Goal: Transaction & Acquisition: Purchase product/service

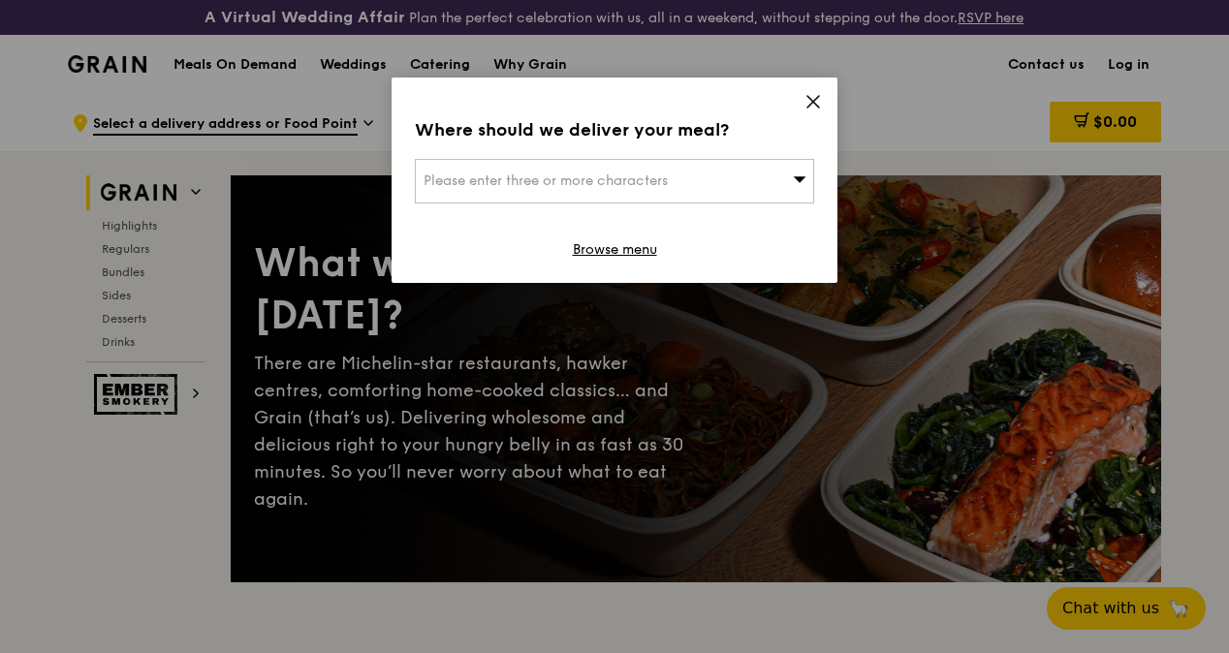
click at [793, 184] on icon at bounding box center [800, 178] width 14 height 15
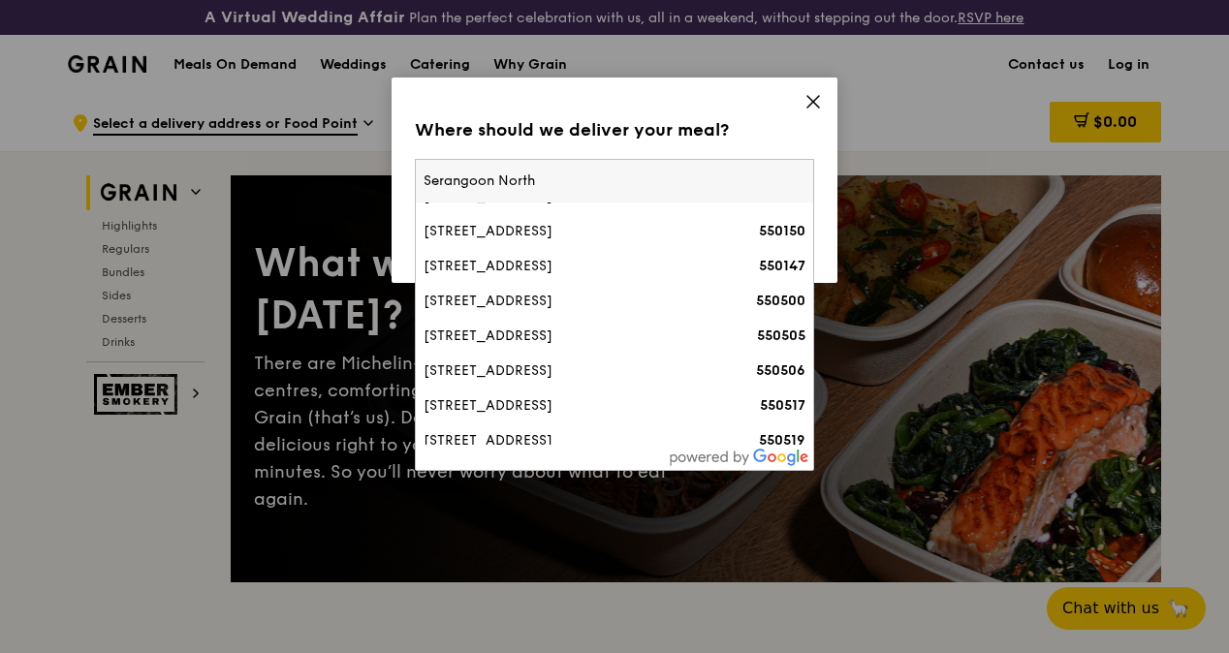
scroll to position [494, 0]
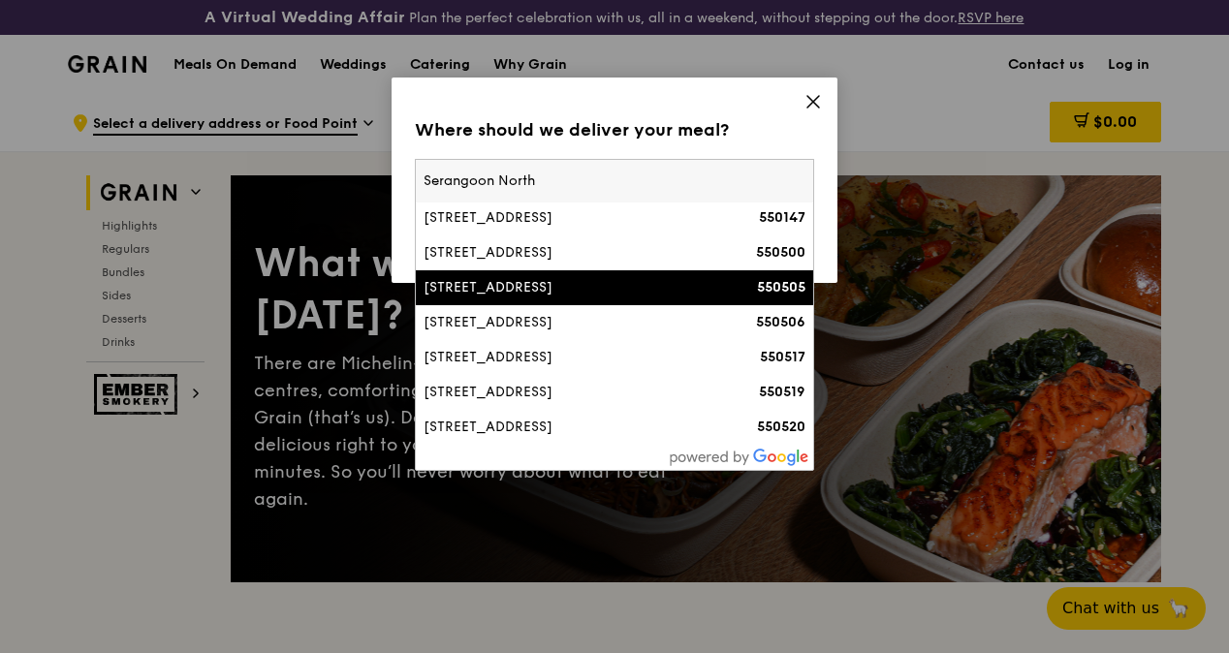
click at [416, 176] on input "Serangoon North" at bounding box center [614, 181] width 397 height 43
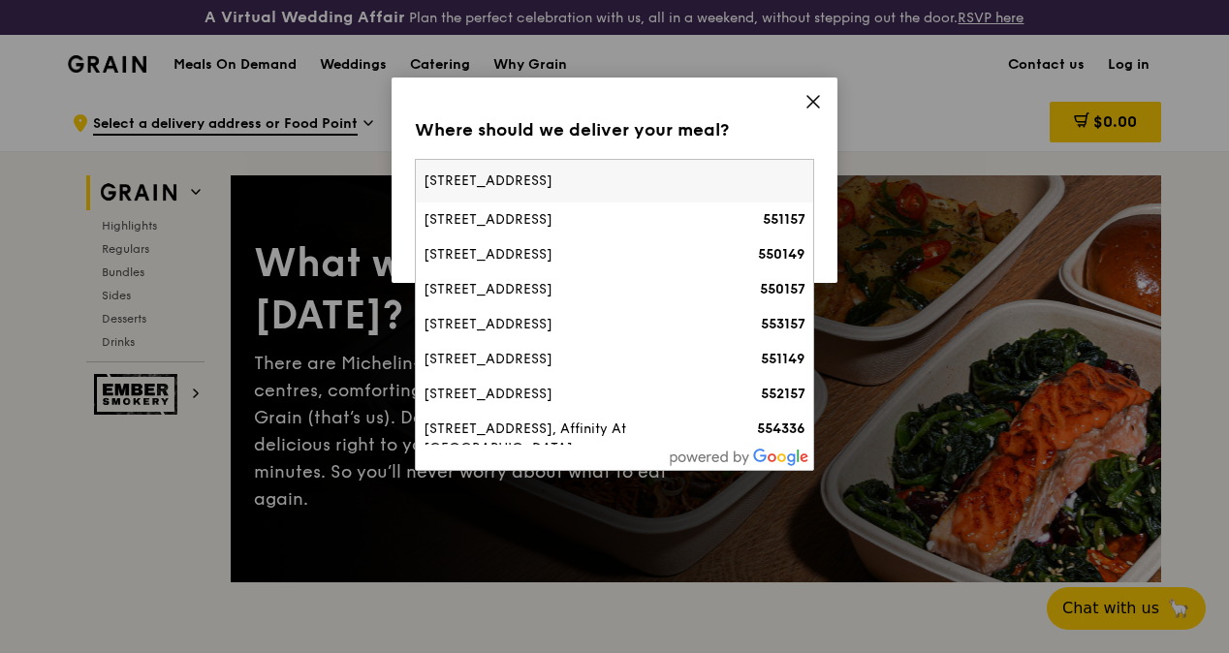
click at [568, 182] on input "[STREET_ADDRESS]" at bounding box center [614, 181] width 397 height 43
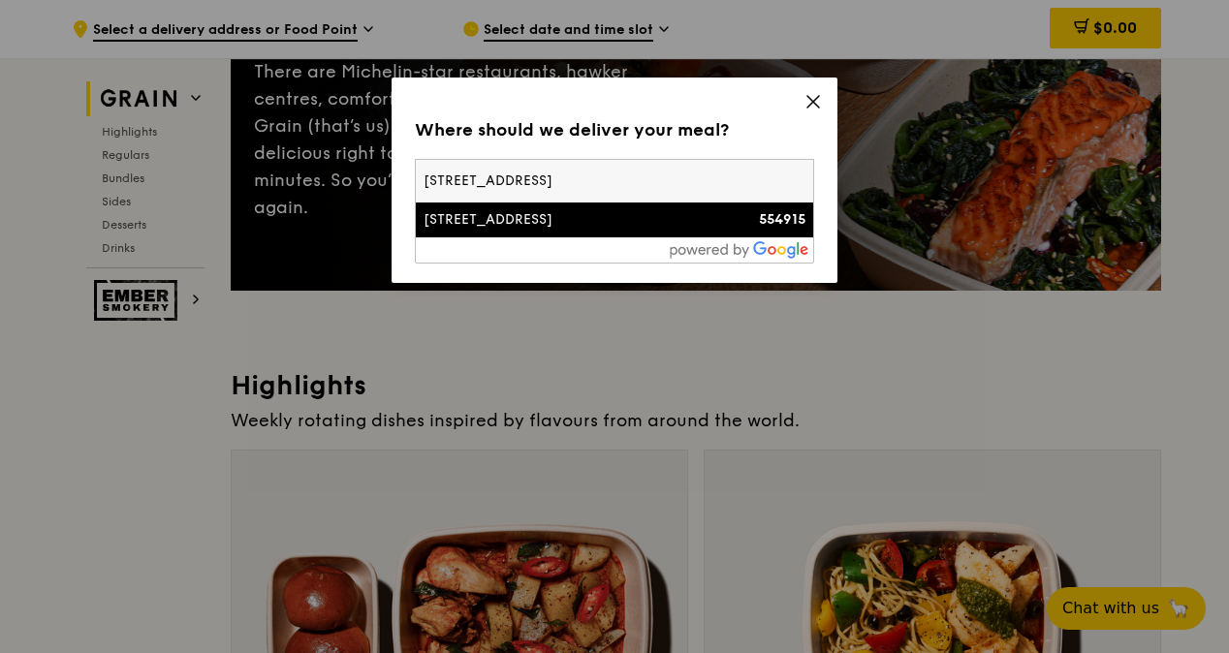
type input "[STREET_ADDRESS]"
click at [587, 206] on li "[STREET_ADDRESS] 554915" at bounding box center [614, 219] width 397 height 35
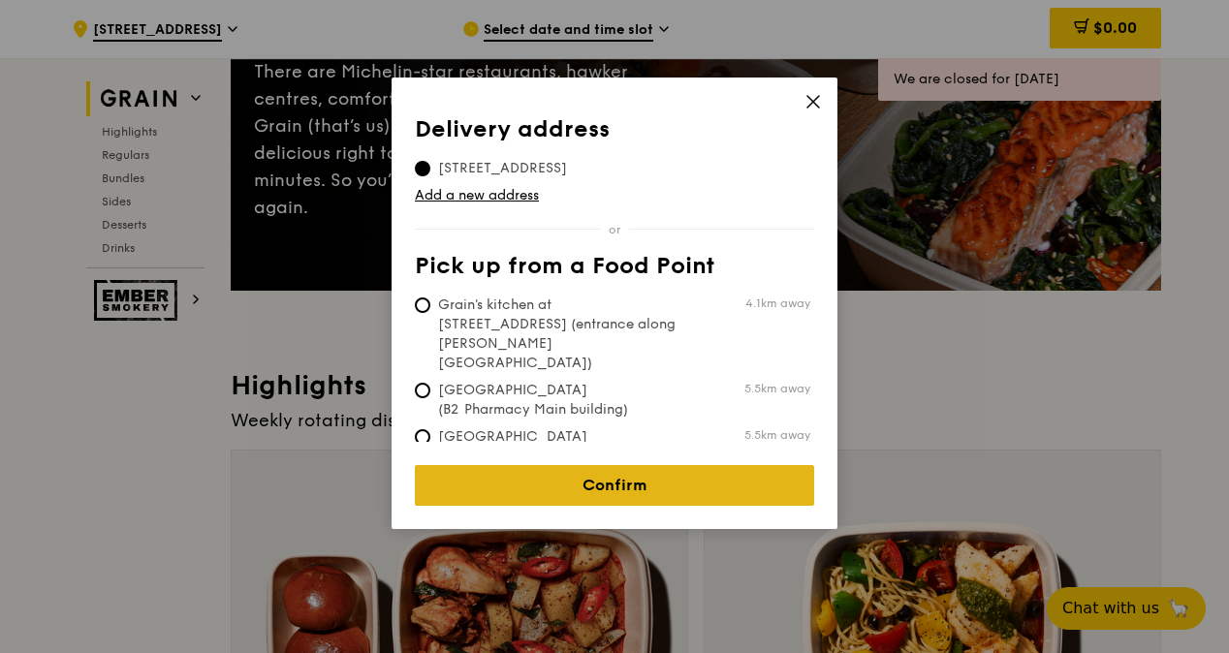
click at [630, 470] on link "Confirm" at bounding box center [614, 485] width 399 height 41
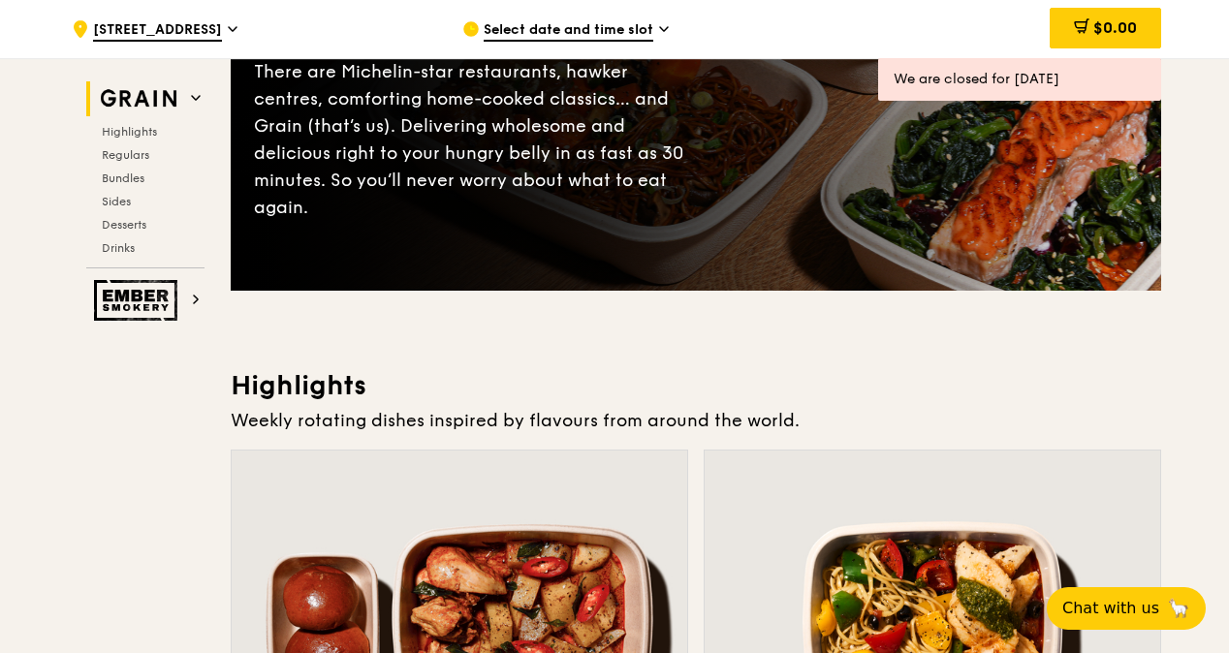
click at [648, 29] on span "Select date and time slot" at bounding box center [568, 30] width 170 height 21
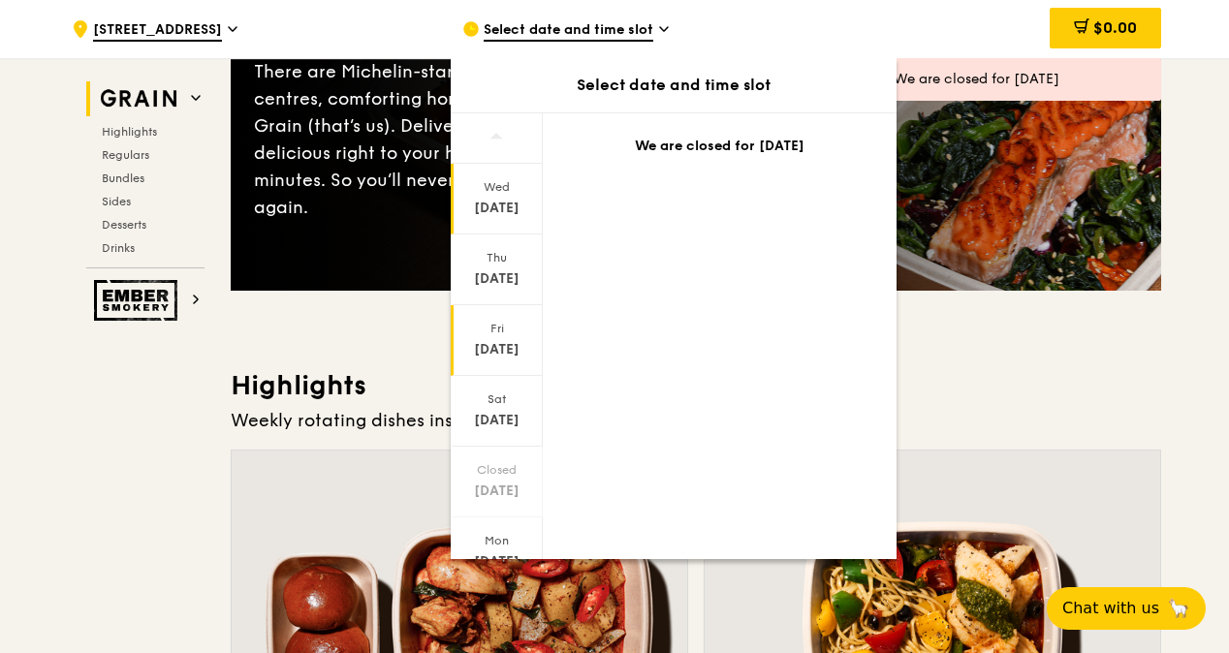
click at [511, 340] on div "[DATE]" at bounding box center [496, 349] width 86 height 19
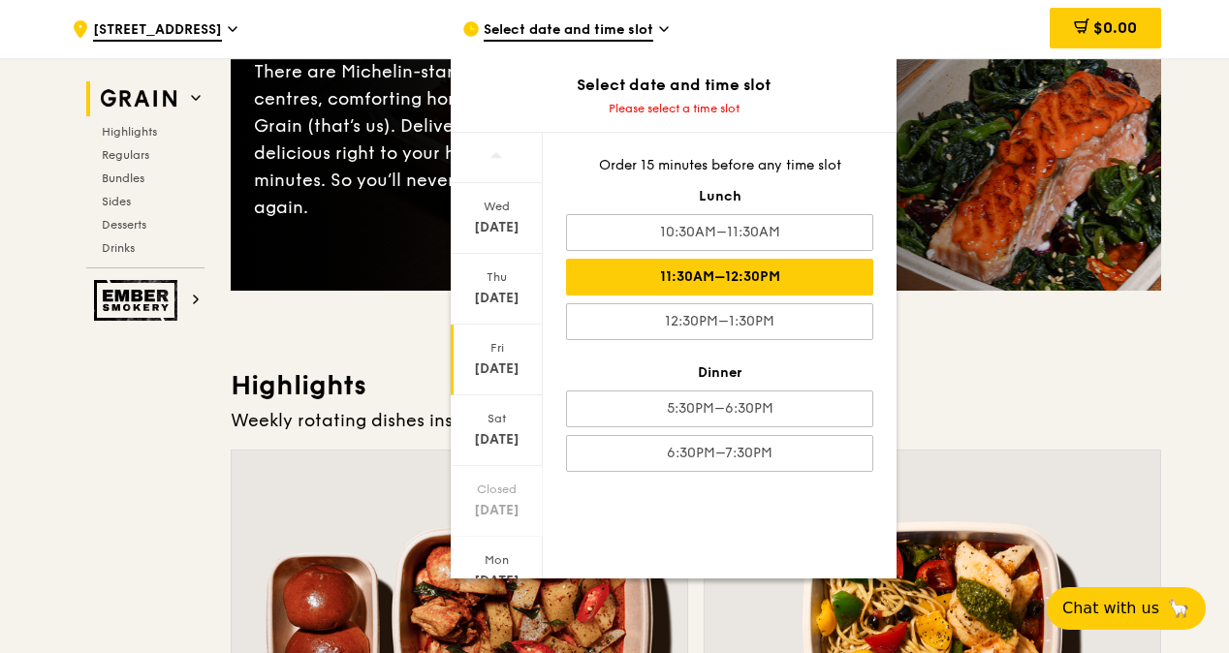
click at [746, 262] on div "11:30AM–12:30PM" at bounding box center [719, 277] width 307 height 37
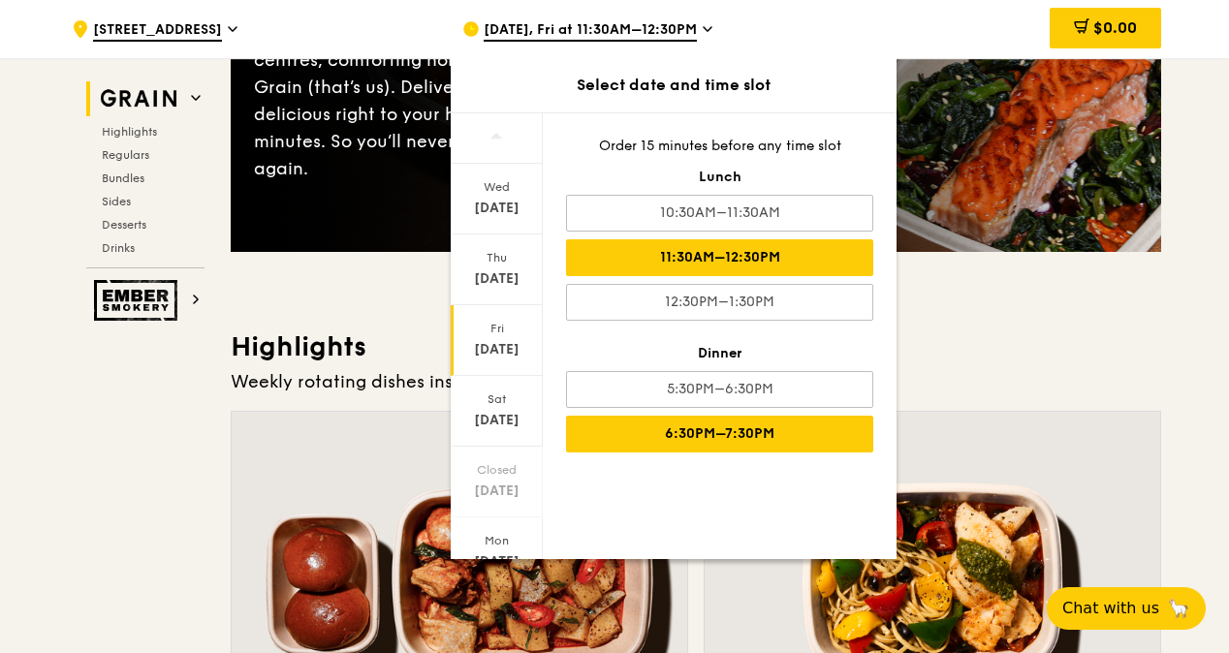
scroll to position [291, 0]
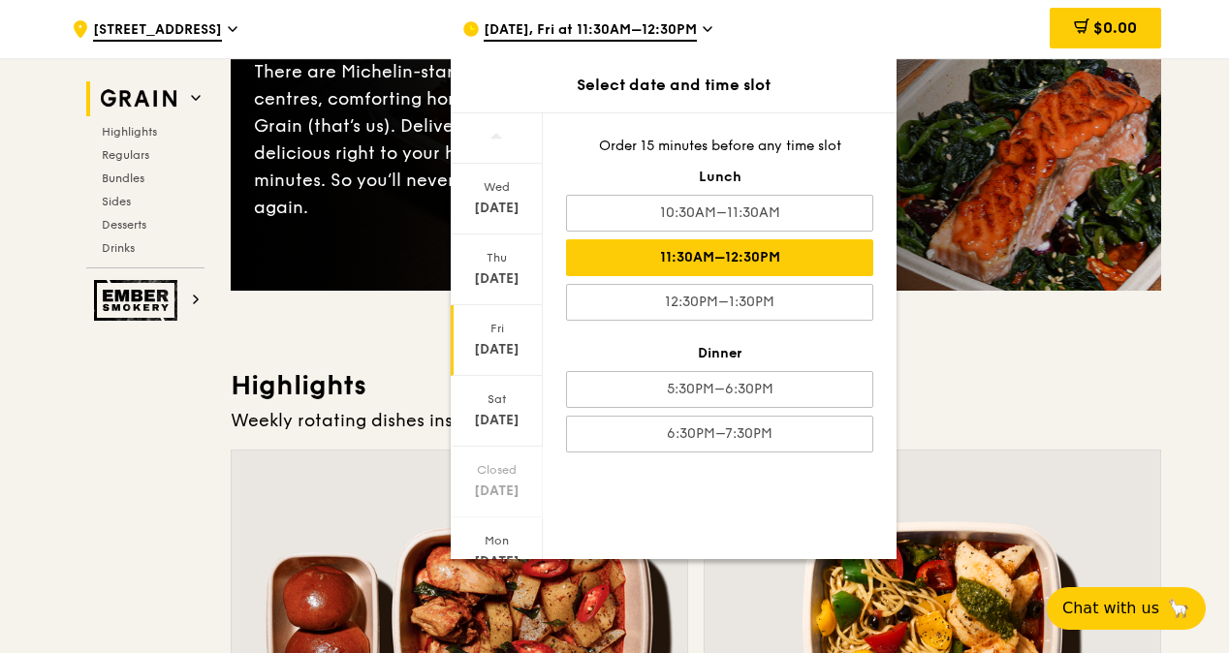
click at [498, 328] on div "Fri" at bounding box center [496, 329] width 86 height 16
click at [750, 245] on div "11:30AM–12:30PM" at bounding box center [719, 257] width 307 height 37
click at [1046, 403] on h3 "Highlights" at bounding box center [696, 385] width 930 height 35
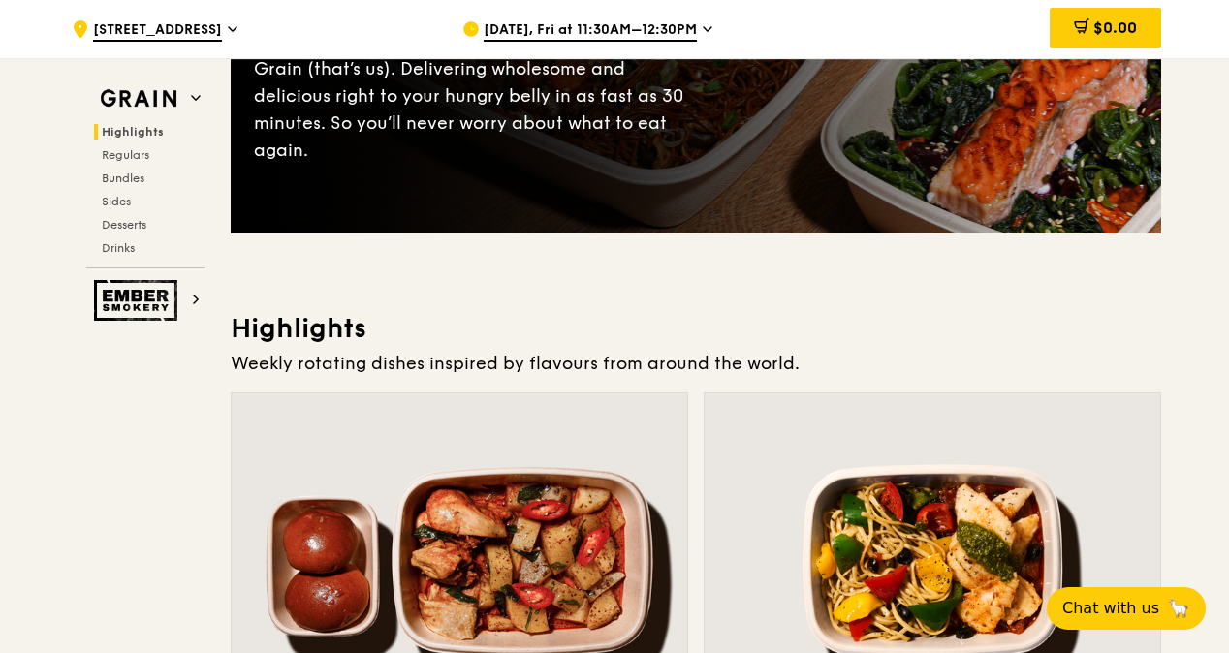
scroll to position [194, 0]
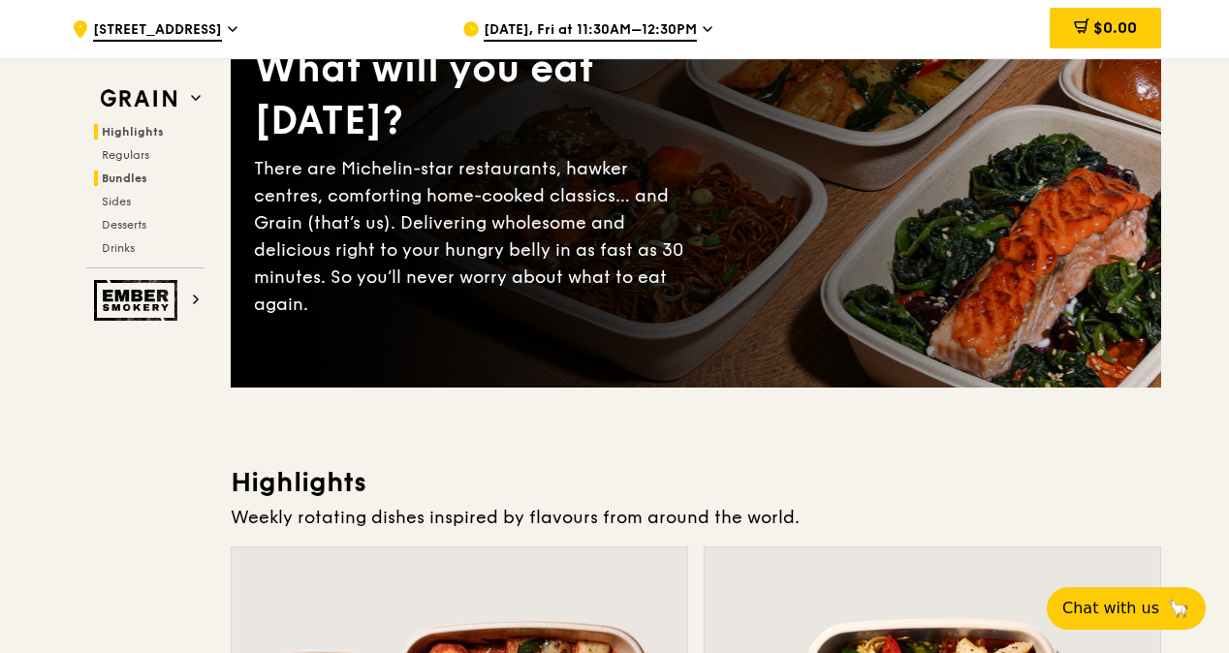
click at [137, 183] on span "Bundles" at bounding box center [125, 178] width 46 height 14
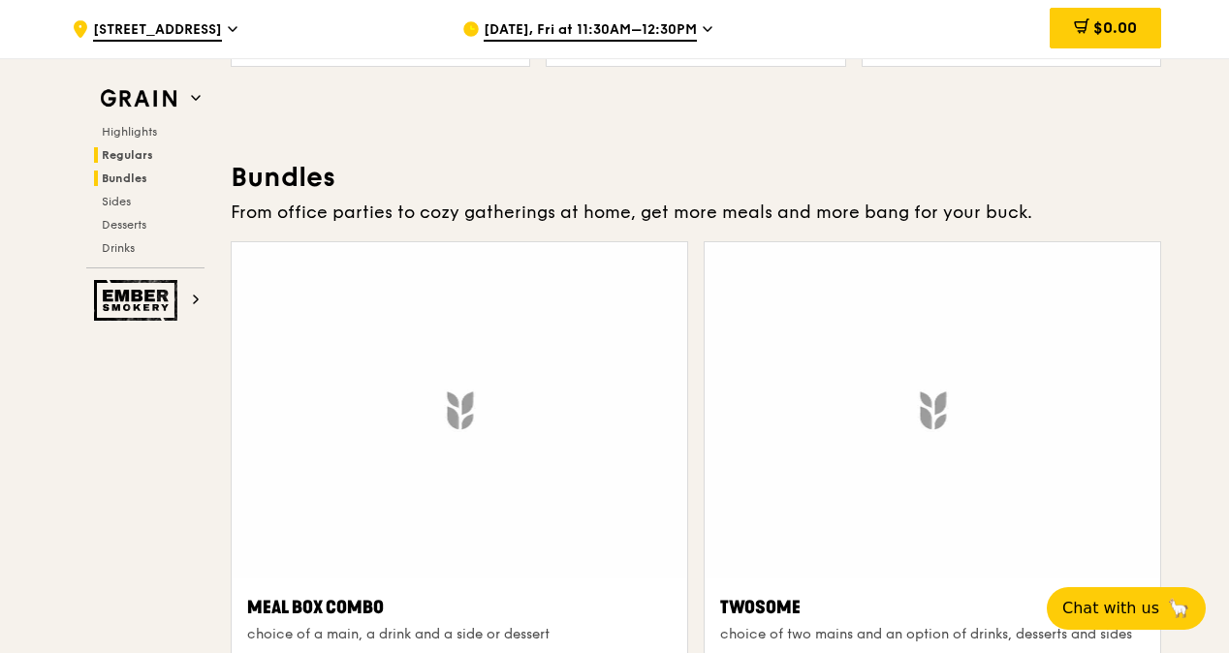
scroll to position [2837, 0]
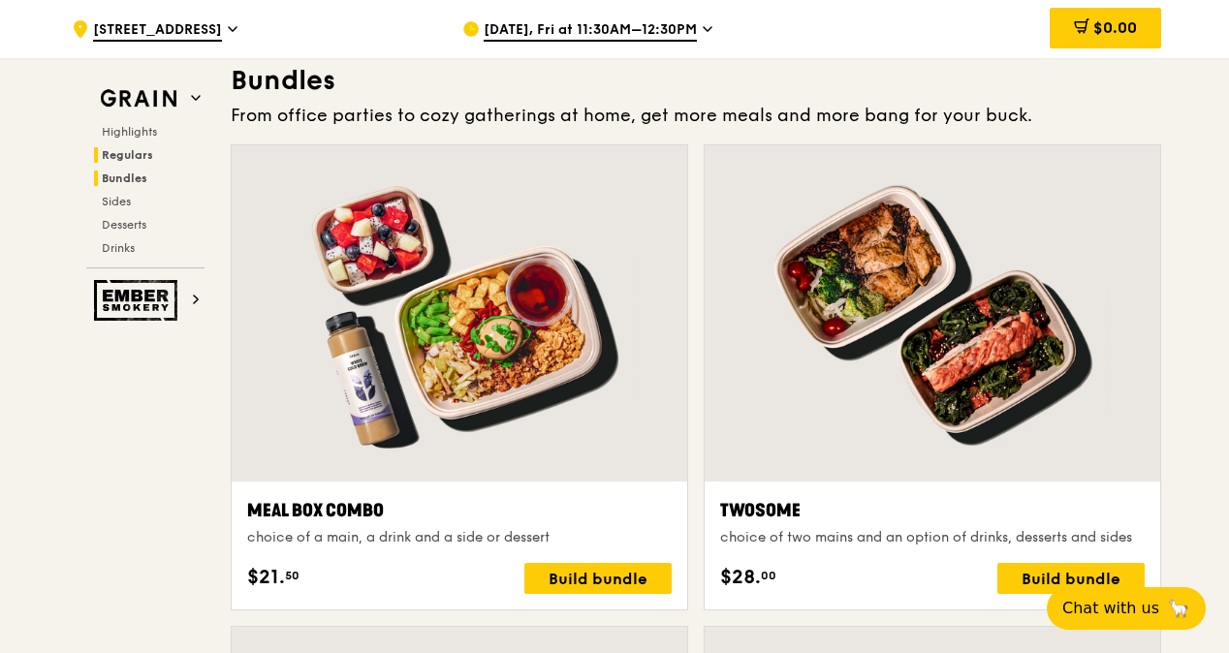
click at [129, 159] on span "Regulars" at bounding box center [127, 155] width 51 height 14
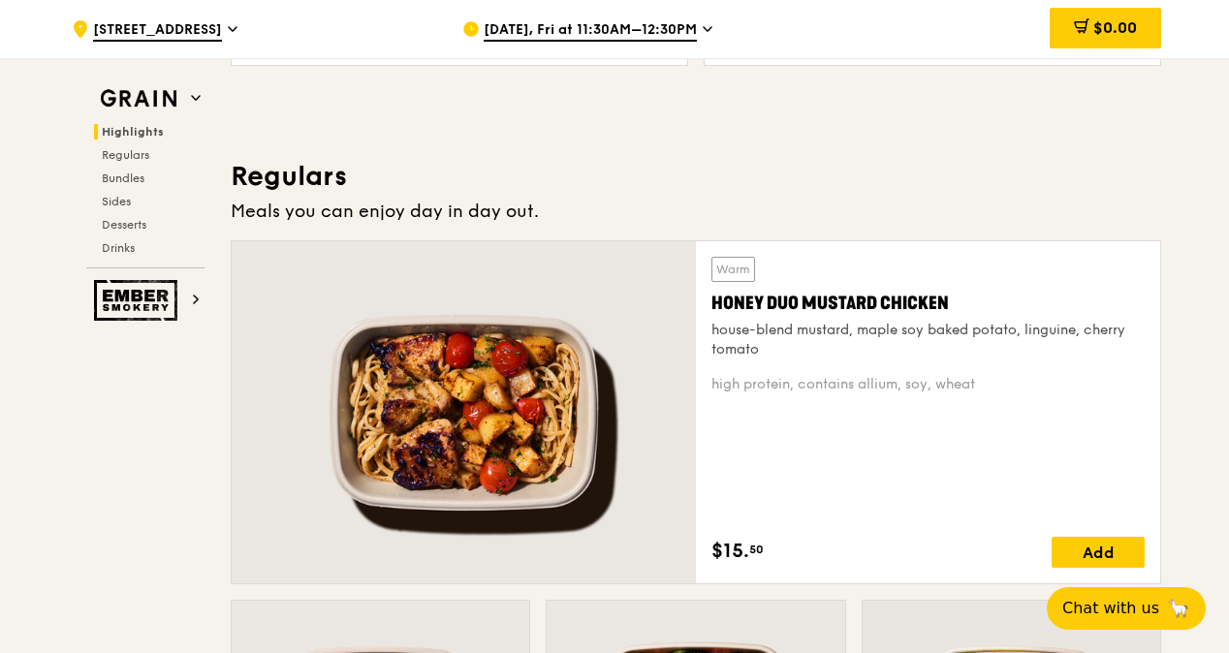
scroll to position [1207, 0]
